Goal: Check status: Check status

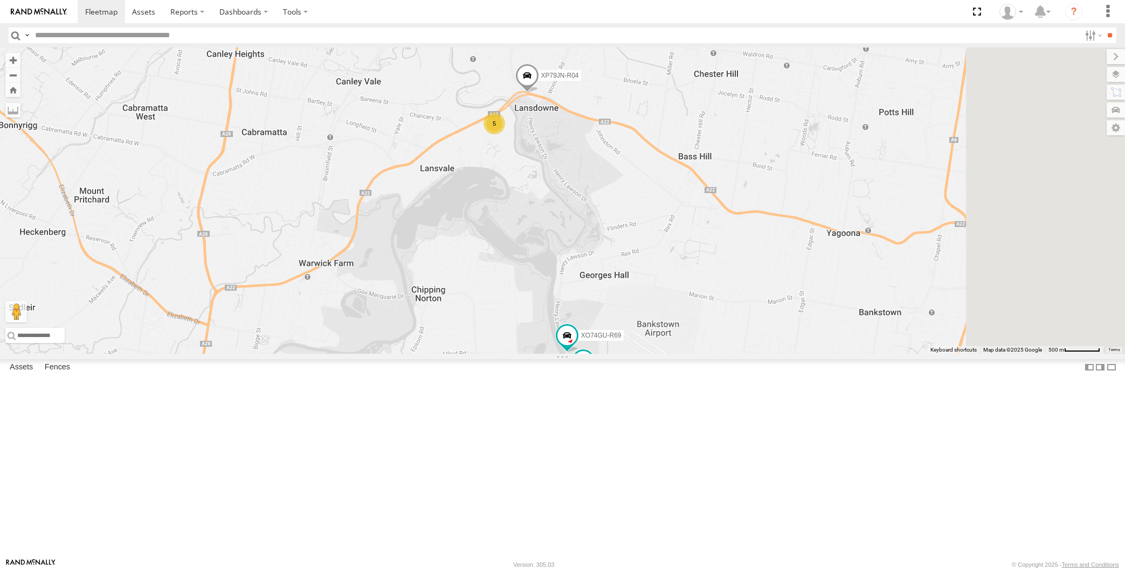
drag, startPoint x: 765, startPoint y: 415, endPoint x: 762, endPoint y: 404, distance: 10.7
click at [761, 354] on div "5 XP79JN-R04 XP81FE-R59 XO74GU-R69" at bounding box center [562, 200] width 1125 height 306
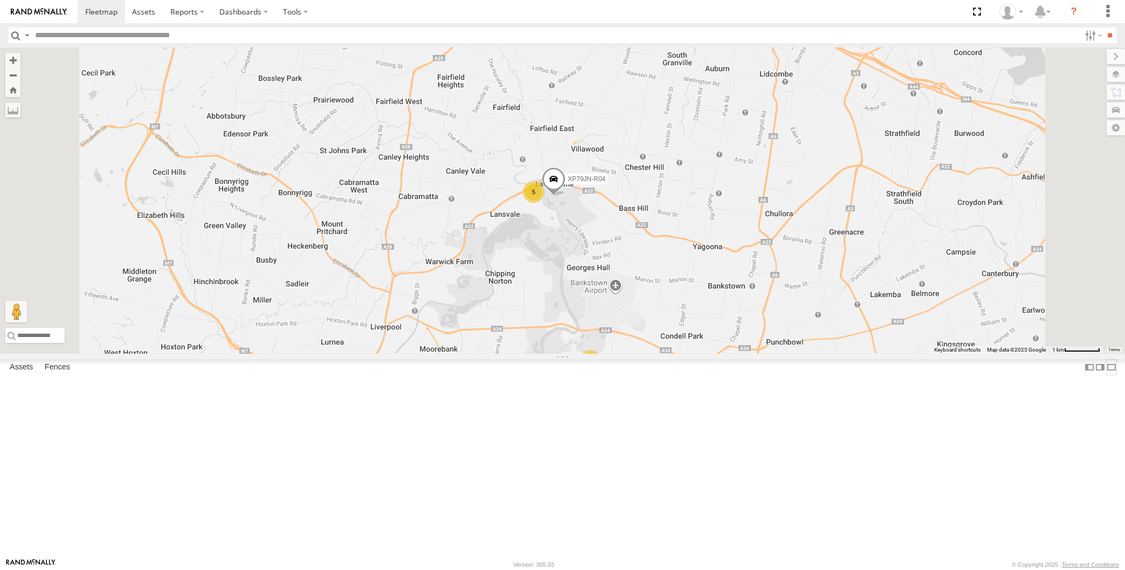
click at [1106, 375] on label at bounding box center [1111, 367] width 11 height 16
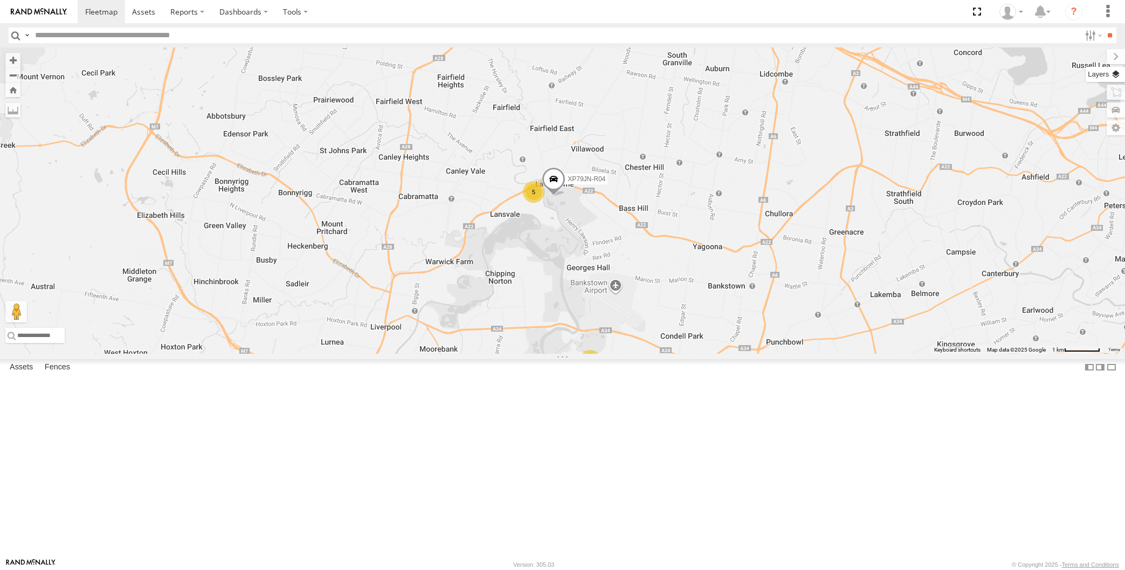
click at [1114, 73] on label at bounding box center [1105, 74] width 39 height 15
click at [0, 0] on span "Basemaps" at bounding box center [0, 0] width 0 height 0
click at [0, 0] on div "Satellite + Roadmap" at bounding box center [0, 0] width 0 height 0
click at [0, 0] on span "Satellite + Roadmap" at bounding box center [0, 0] width 0 height 0
click at [0, 0] on span "Overlays" at bounding box center [0, 0] width 0 height 0
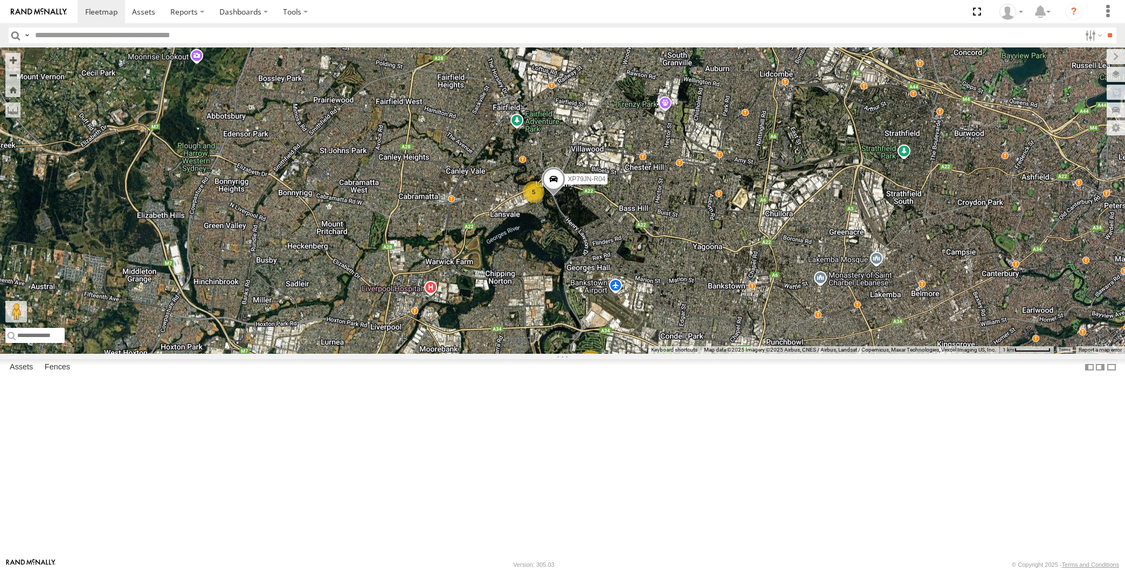
click at [0, 0] on span "Traffic" at bounding box center [0, 0] width 0 height 0
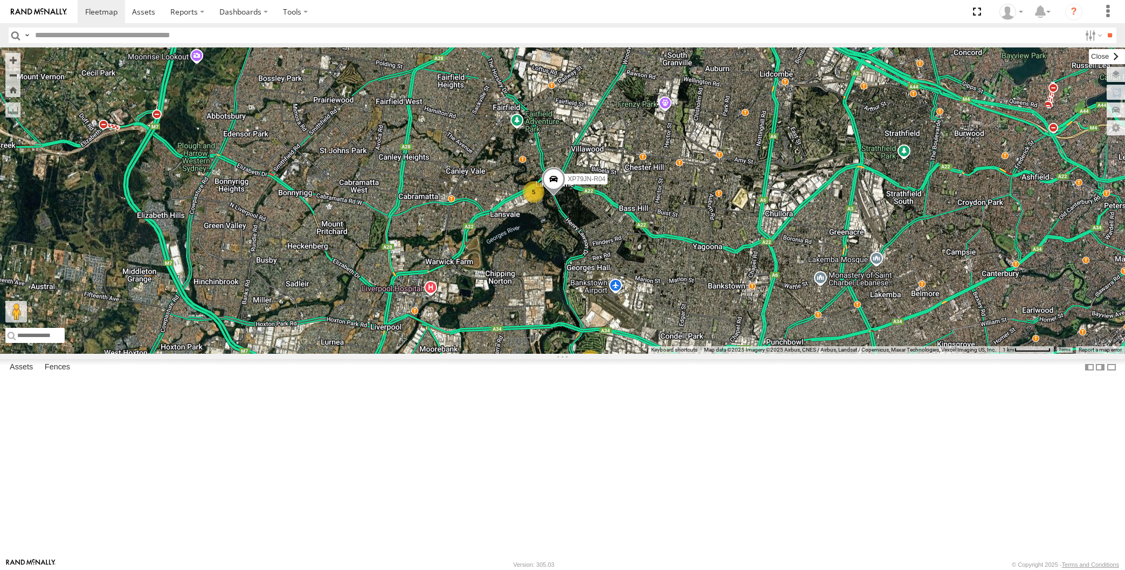
click at [1089, 58] on label at bounding box center [1107, 56] width 36 height 15
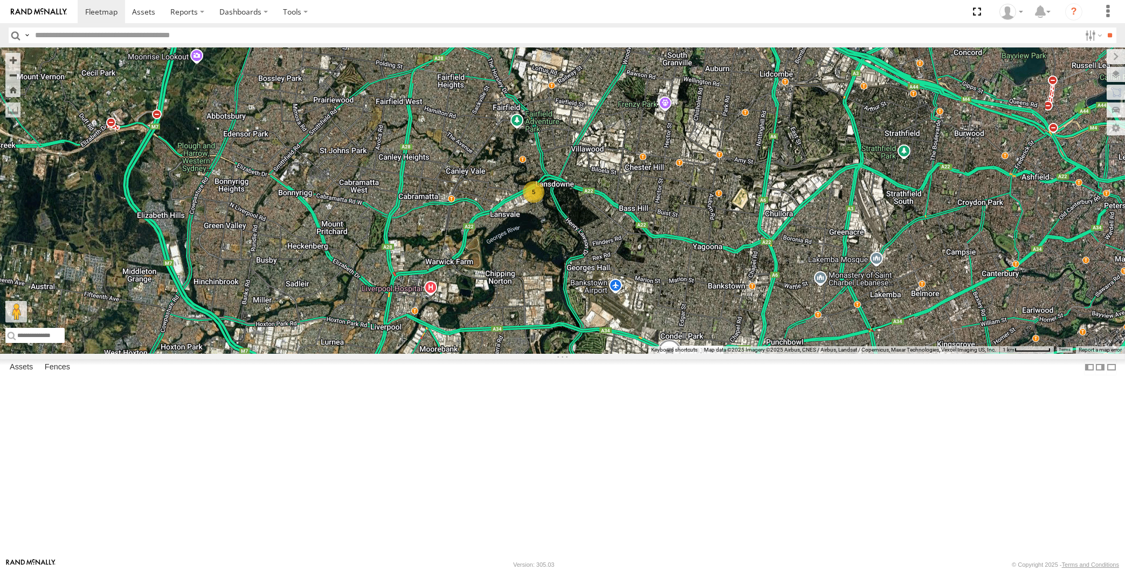
drag, startPoint x: 919, startPoint y: 384, endPoint x: 774, endPoint y: 321, distance: 157.6
click at [832, 354] on div "XP79JN-R04 XP81FE-R59 XO74GU-R69 5" at bounding box center [562, 200] width 1125 height 306
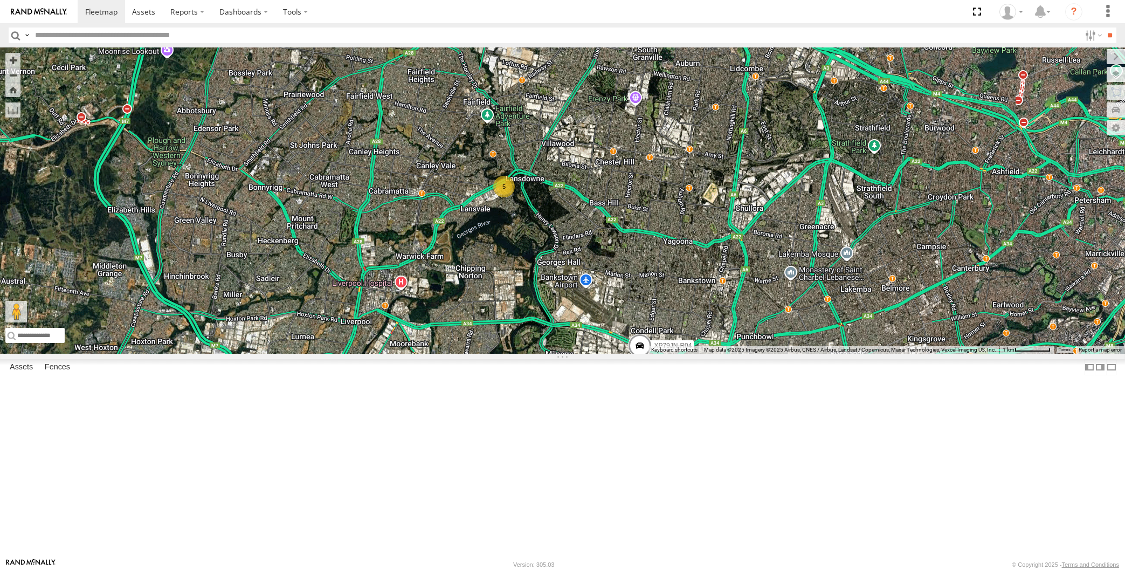
drag, startPoint x: 784, startPoint y: 384, endPoint x: 759, endPoint y: 339, distance: 51.2
click at [774, 354] on div "XP79JN-R04 5" at bounding box center [562, 200] width 1125 height 306
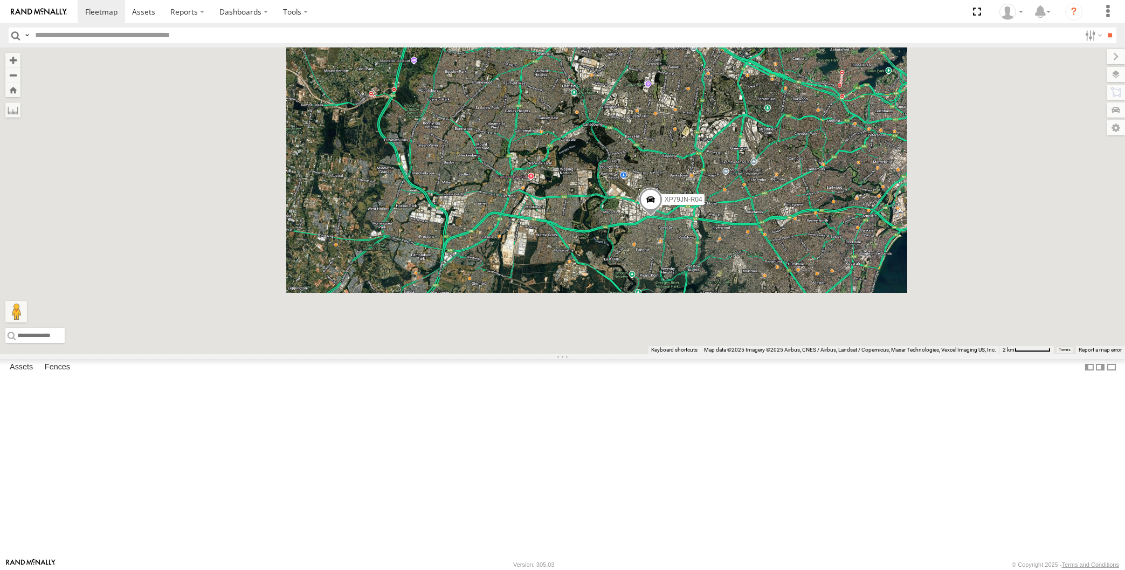
click at [741, 354] on div "XP79JN-R04" at bounding box center [562, 200] width 1125 height 306
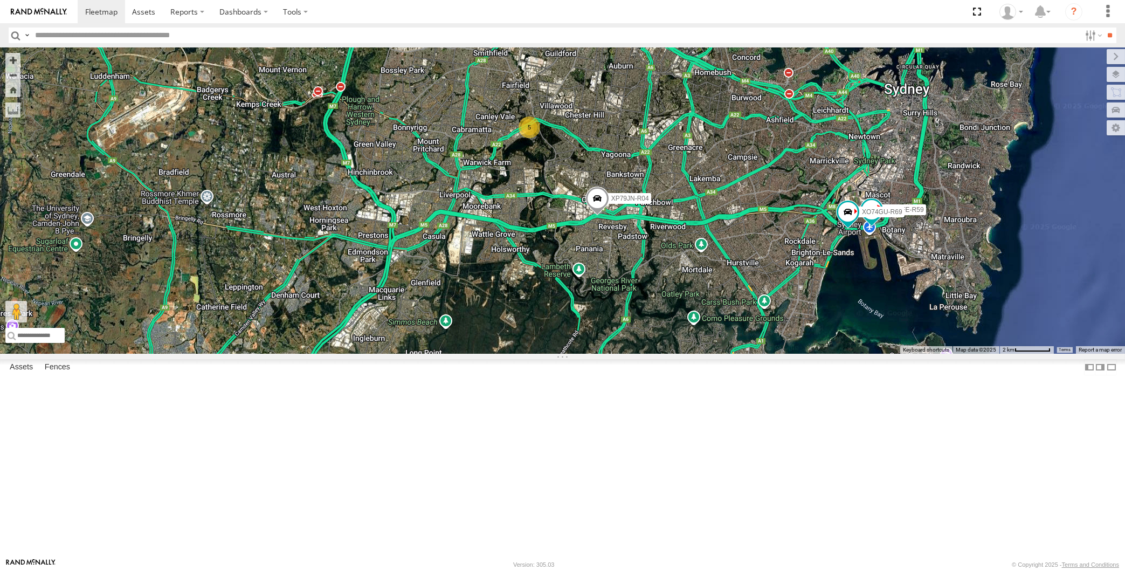
drag, startPoint x: 887, startPoint y: 365, endPoint x: 876, endPoint y: 365, distance: 10.8
click at [876, 354] on div "XP79JN-R04 5 XP81FE-R59 XO74GU-R69" at bounding box center [562, 200] width 1125 height 306
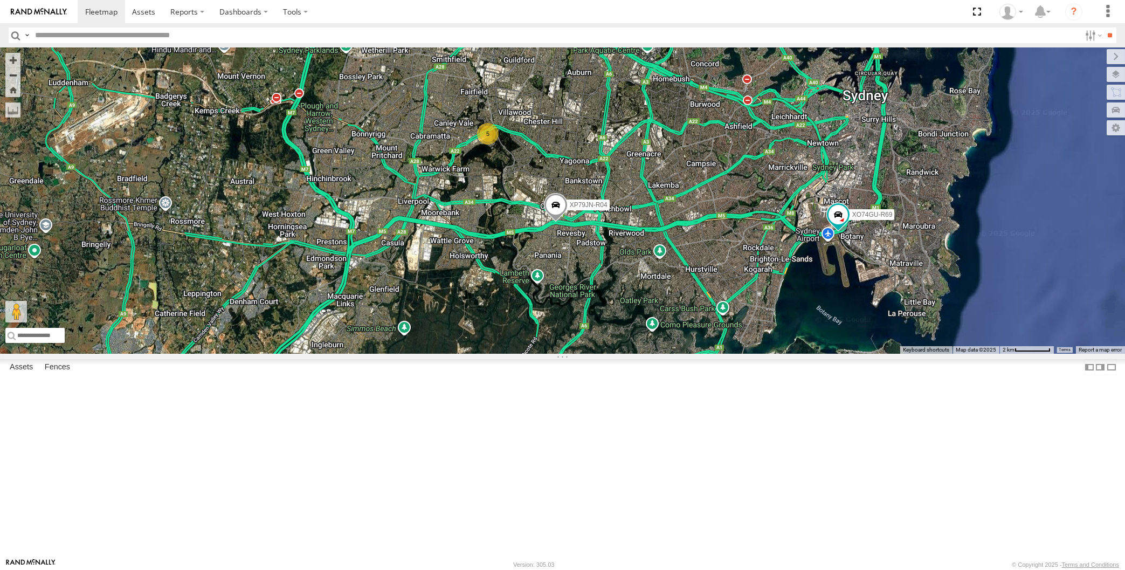
drag, startPoint x: 817, startPoint y: 383, endPoint x: 797, endPoint y: 386, distance: 20.8
click at [798, 354] on div "XP79JN-R04 5 XP81FE-R59 XO74GU-R69" at bounding box center [562, 200] width 1125 height 306
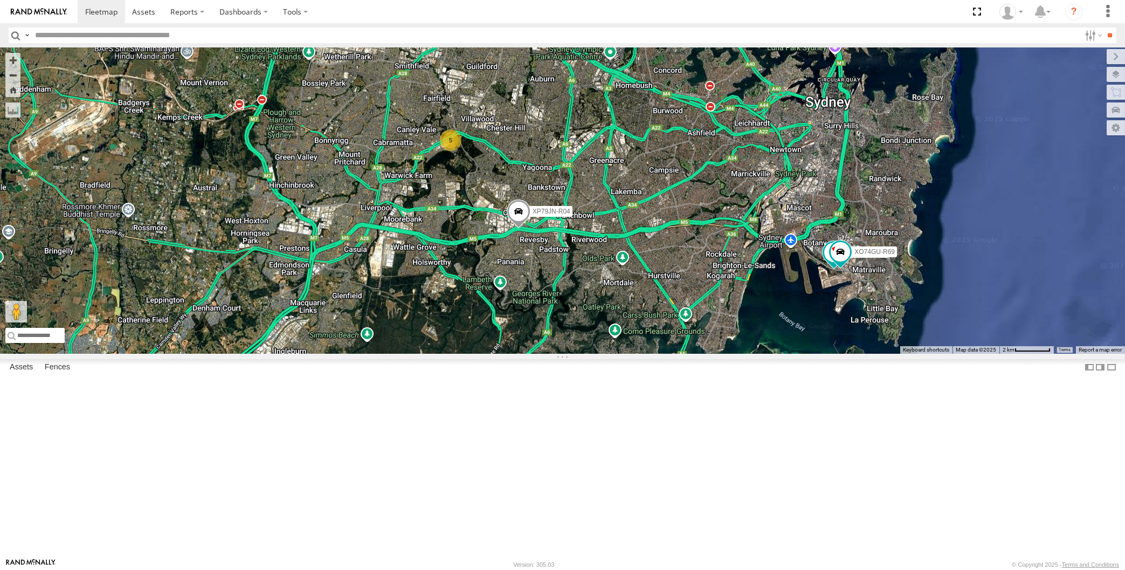
drag, startPoint x: 696, startPoint y: 464, endPoint x: 676, endPoint y: 458, distance: 20.8
click at [680, 354] on div "XP79JN-R04 5 XP81FE-R59 XO74GU-R69" at bounding box center [562, 200] width 1125 height 306
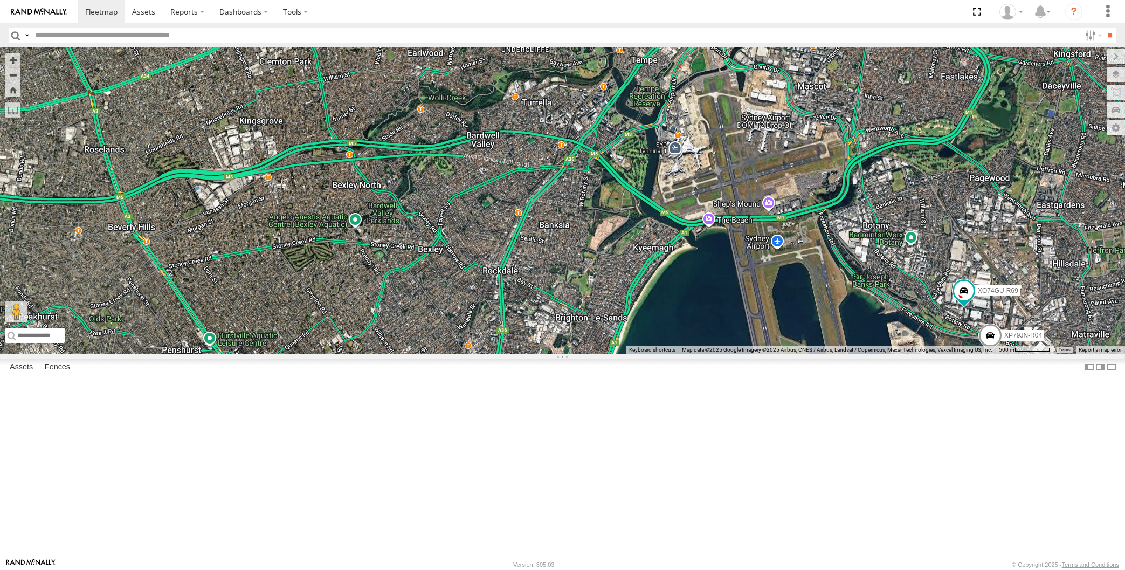
drag, startPoint x: 620, startPoint y: 509, endPoint x: 672, endPoint y: 485, distance: 57.2
click at [672, 354] on div "XP81FE-R59 XP79JN-R04 XO74GU-R69" at bounding box center [562, 200] width 1125 height 306
